Goal: Use online tool/utility: Utilize a website feature to perform a specific function

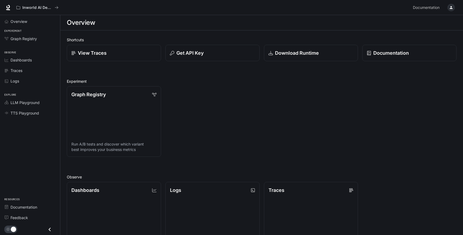
click at [453, 8] on icon "button" at bounding box center [451, 7] width 3 height 3
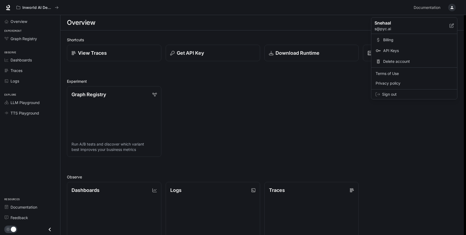
click at [392, 51] on span "API Keys" at bounding box center [418, 50] width 70 height 5
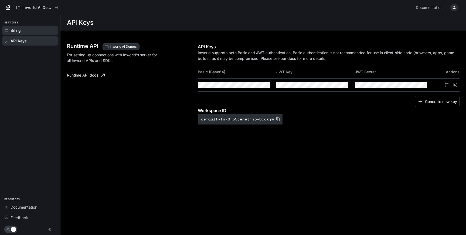
click at [20, 29] on span "Billing" at bounding box center [16, 31] width 10 height 6
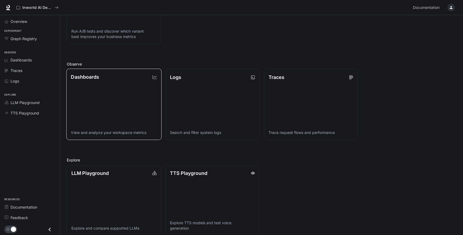
scroll to position [120, 0]
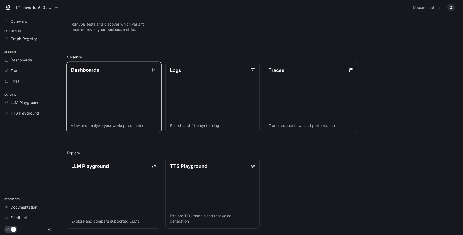
click at [101, 109] on link "Dashboards View and analyze your workspace metrics" at bounding box center [113, 97] width 95 height 71
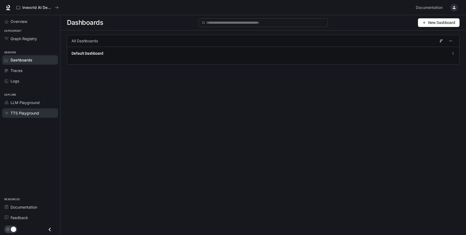
click at [37, 114] on span "TTS Playground" at bounding box center [25, 113] width 29 height 6
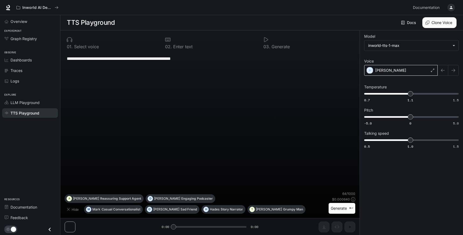
click at [397, 73] on div "[PERSON_NAME]" at bounding box center [402, 70] width 74 height 11
